Goal: Task Accomplishment & Management: Manage account settings

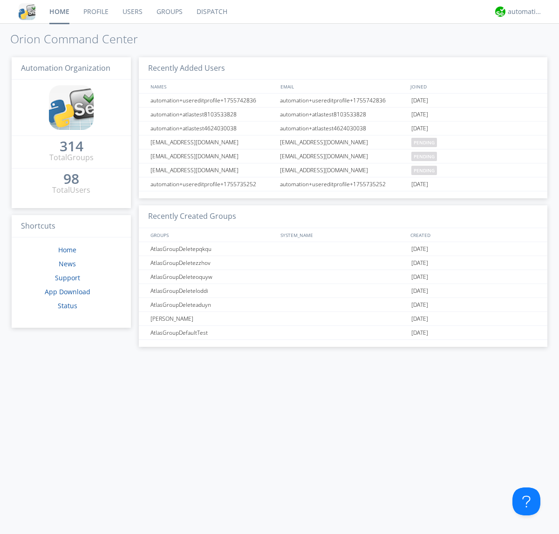
click at [169, 12] on link "Groups" at bounding box center [170, 11] width 40 height 23
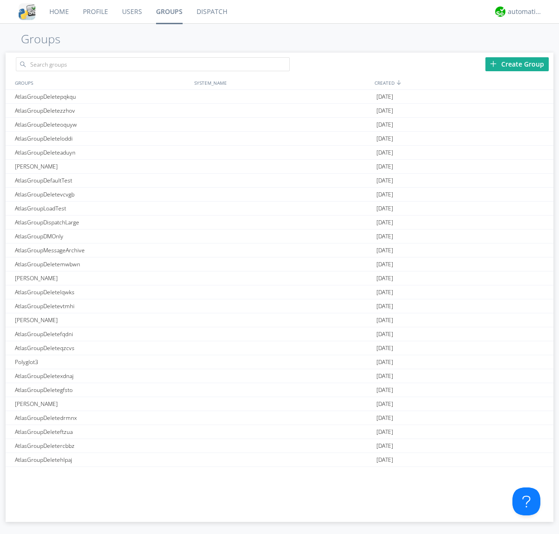
click at [517, 64] on div "Create Group" at bounding box center [516, 64] width 63 height 14
click at [169, 12] on link "Groups" at bounding box center [169, 11] width 41 height 23
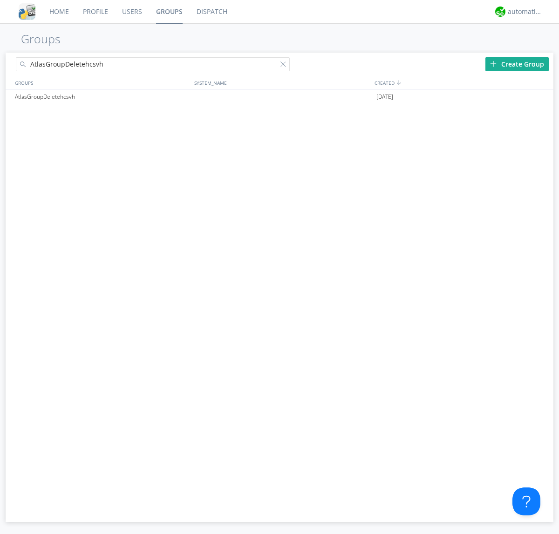
type input "AtlasGroupDeletehcsvh"
click at [285, 66] on div at bounding box center [284, 65] width 9 height 9
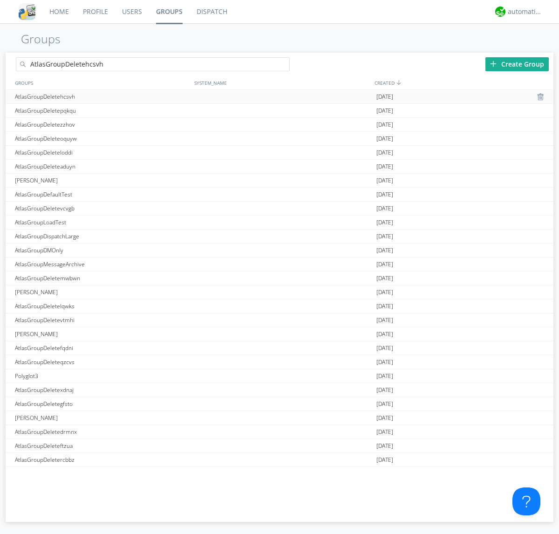
type input "AtlasGroupDeletehcsvh"
click at [102, 96] on div "AtlasGroupDeletehcsvh" at bounding box center [102, 97] width 179 height 14
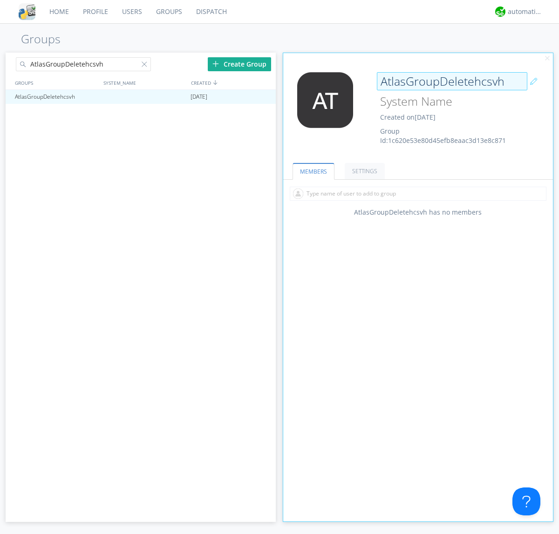
click at [418, 111] on div "AtlasGroupDeletehcsvh Created on [DATE] Group Id: 1c620e53e80d45efb8eaac3d13e8c…" at bounding box center [440, 108] width 135 height 73
click at [452, 81] on input "AtlasGroupDeletehcsvh" at bounding box center [452, 81] width 150 height 19
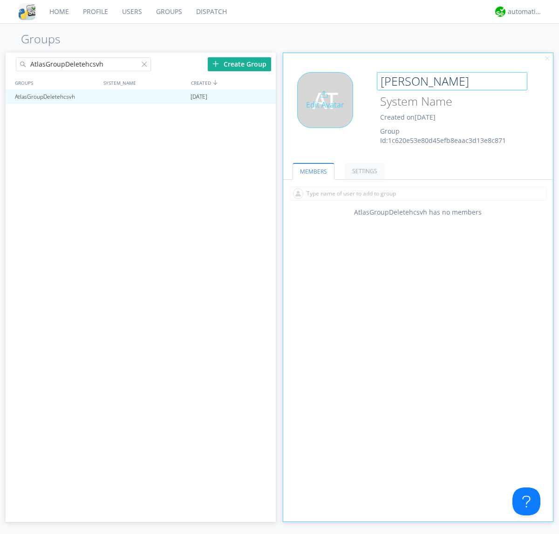
type input "[PERSON_NAME]"
click at [328, 111] on div "Edit Avatar" at bounding box center [325, 100] width 56 height 56
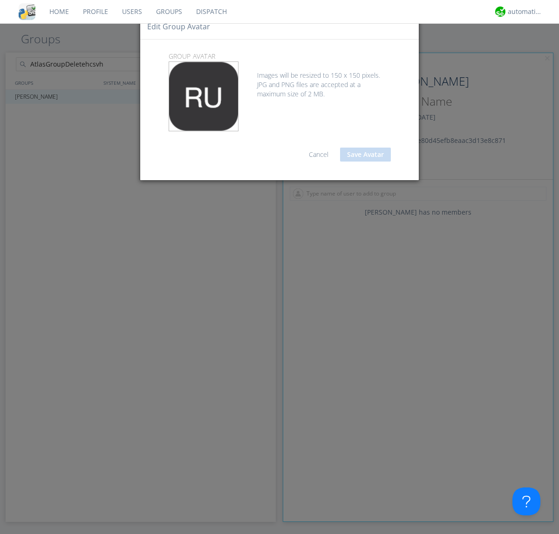
type input "C:\fakepath\selenium.png"
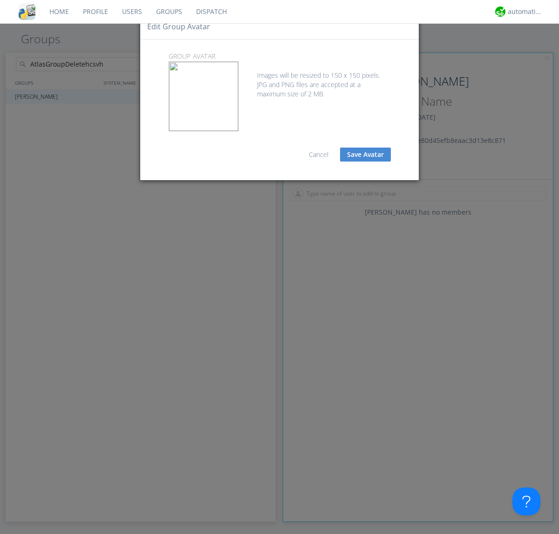
click at [365, 155] on button "Save Avatar" at bounding box center [365, 155] width 51 height 14
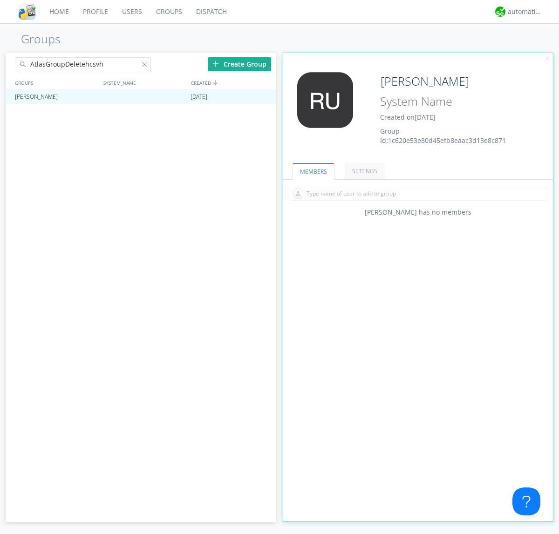
click at [146, 66] on div at bounding box center [146, 65] width 9 height 9
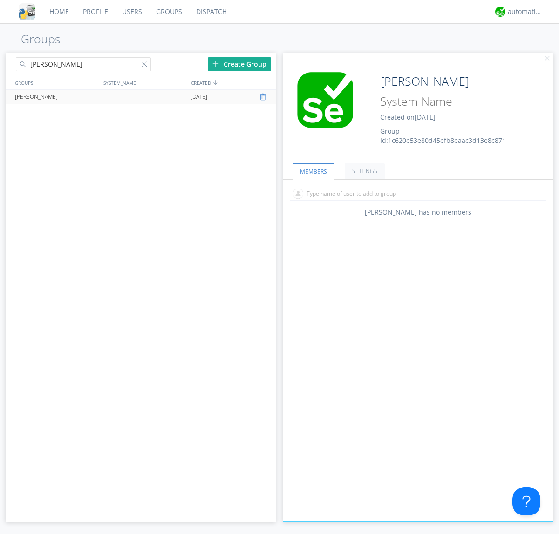
type input "[PERSON_NAME]"
click at [264, 97] on div at bounding box center [263, 96] width 9 height 7
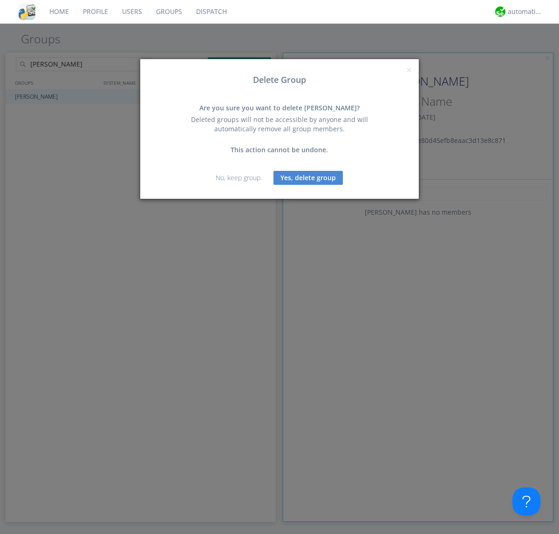
click at [308, 177] on button "Yes, delete group" at bounding box center [307, 178] width 69 height 14
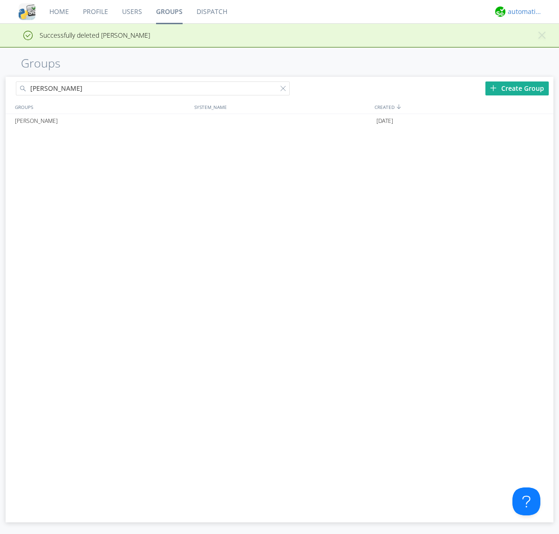
click at [523, 12] on div "automation+atlas" at bounding box center [525, 11] width 35 height 9
